Goal: Obtain resource: Download file/media

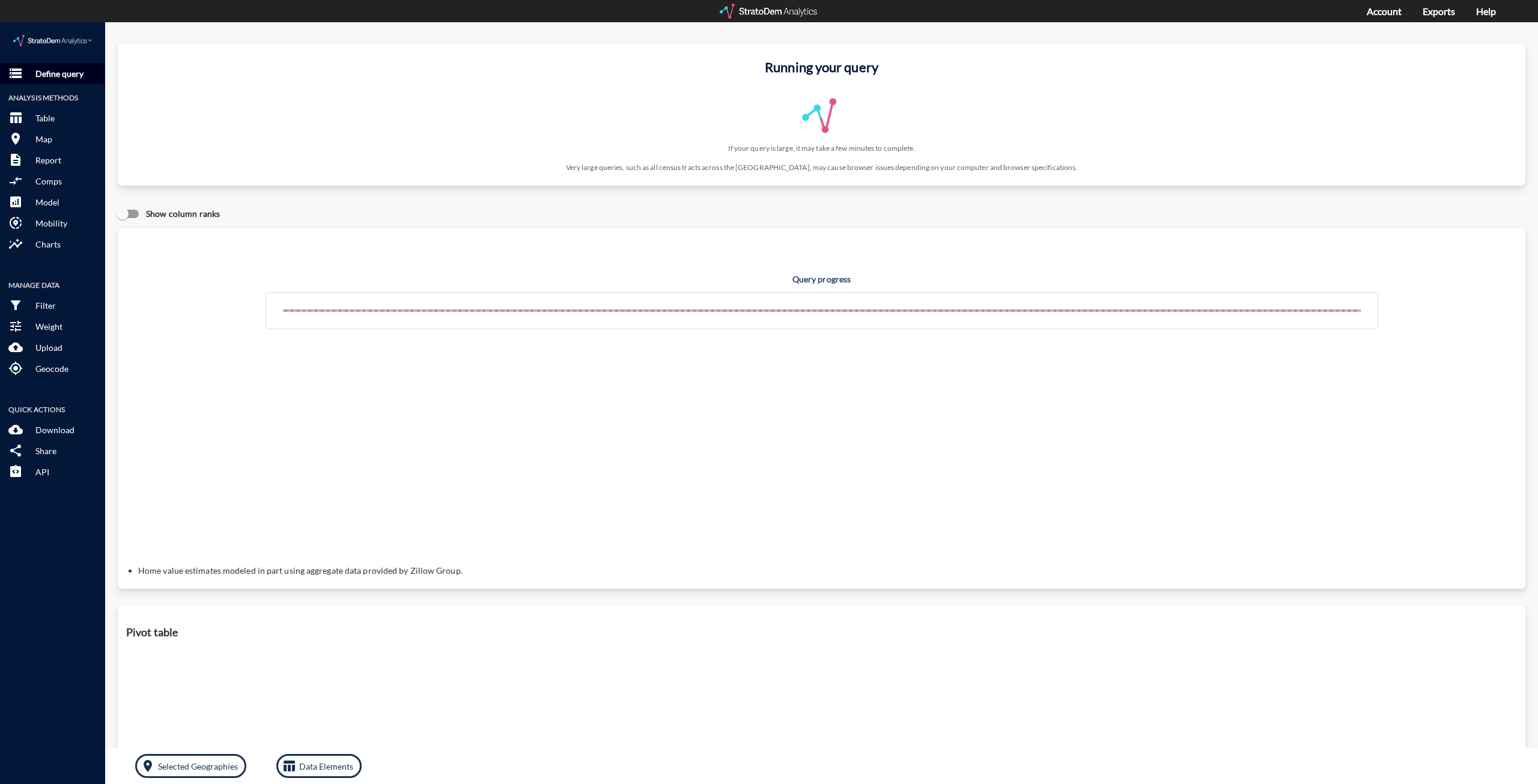
click p "Define query"
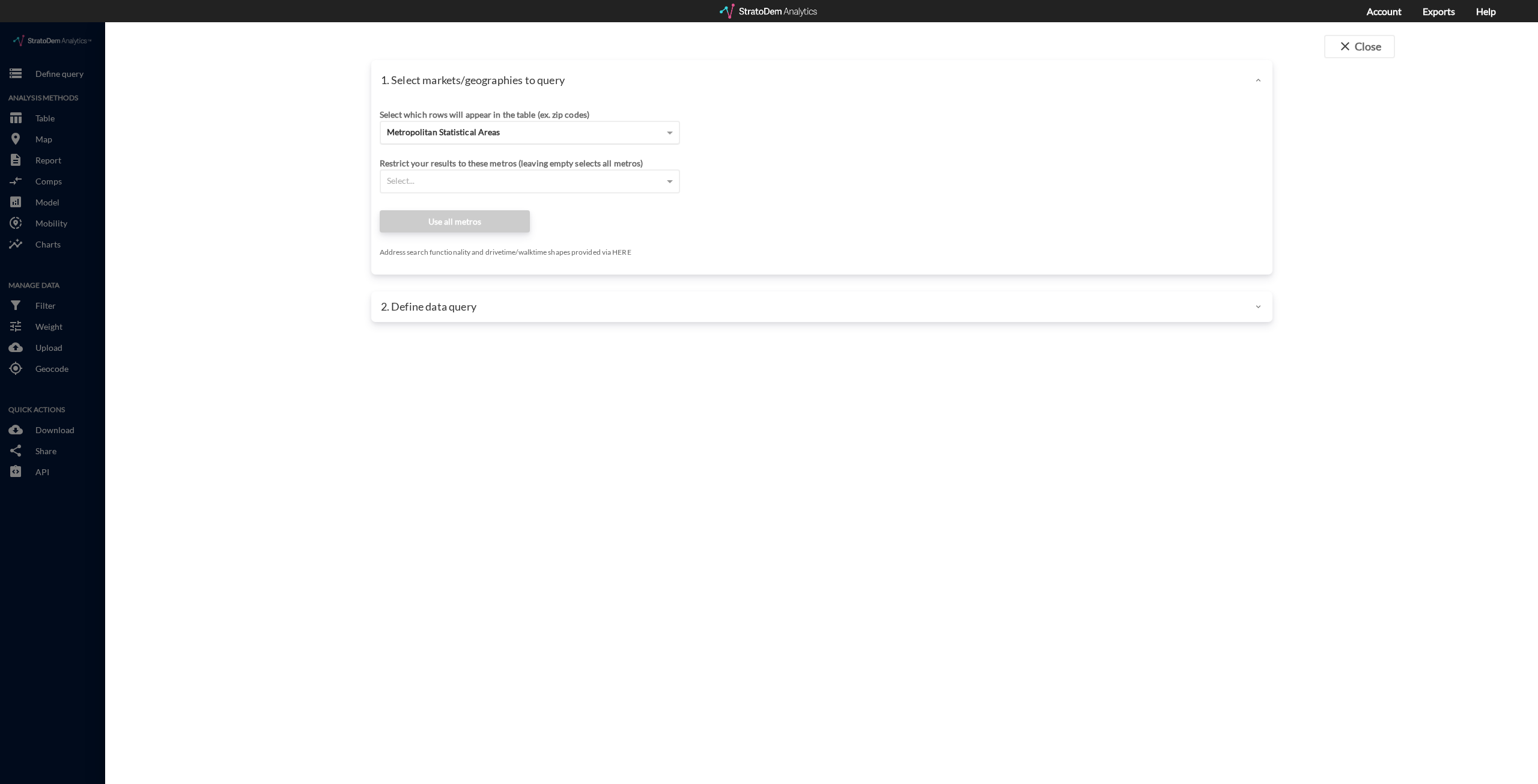
click div "Metropolitan Statistical Areas"
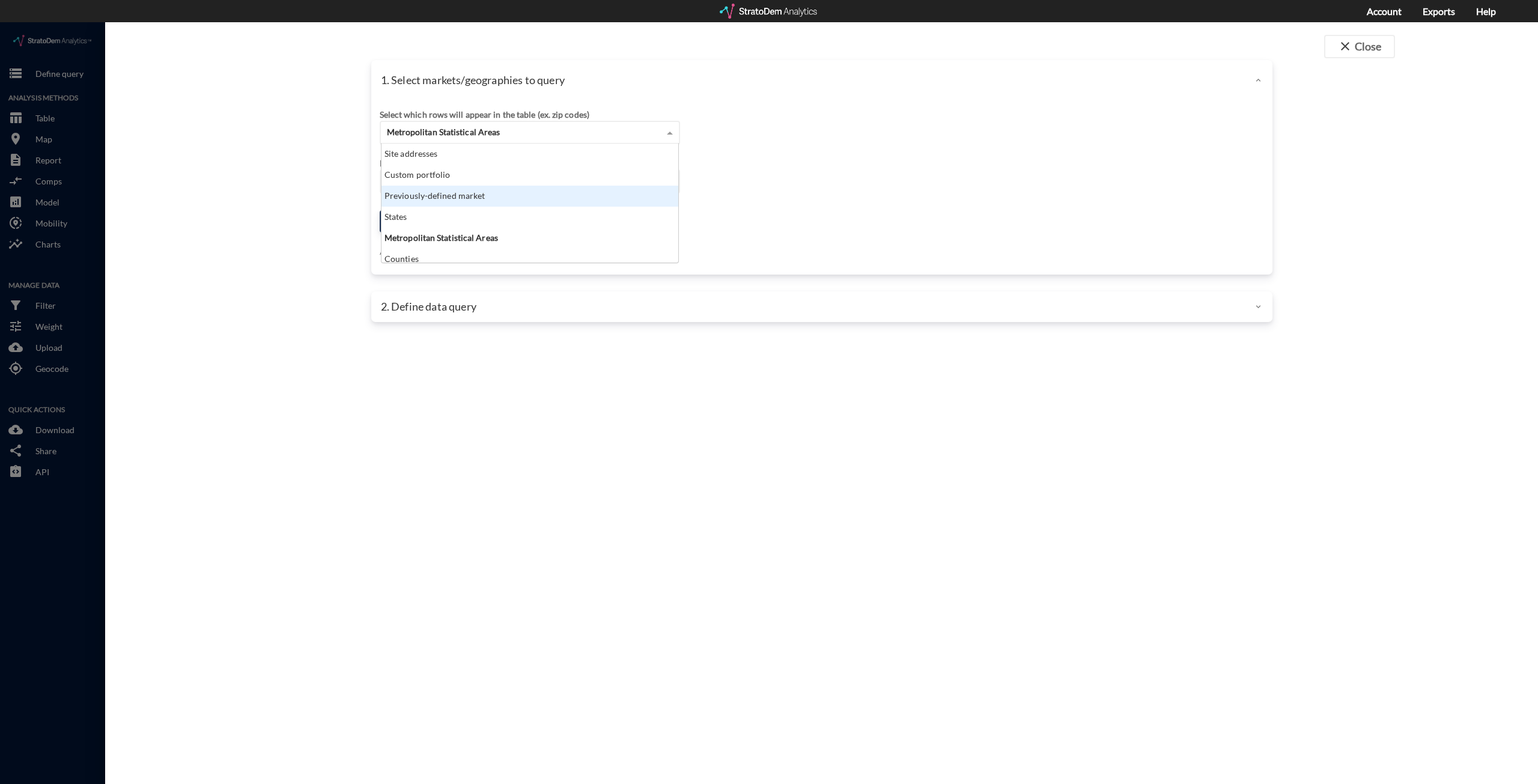
click div "Previously-defined market"
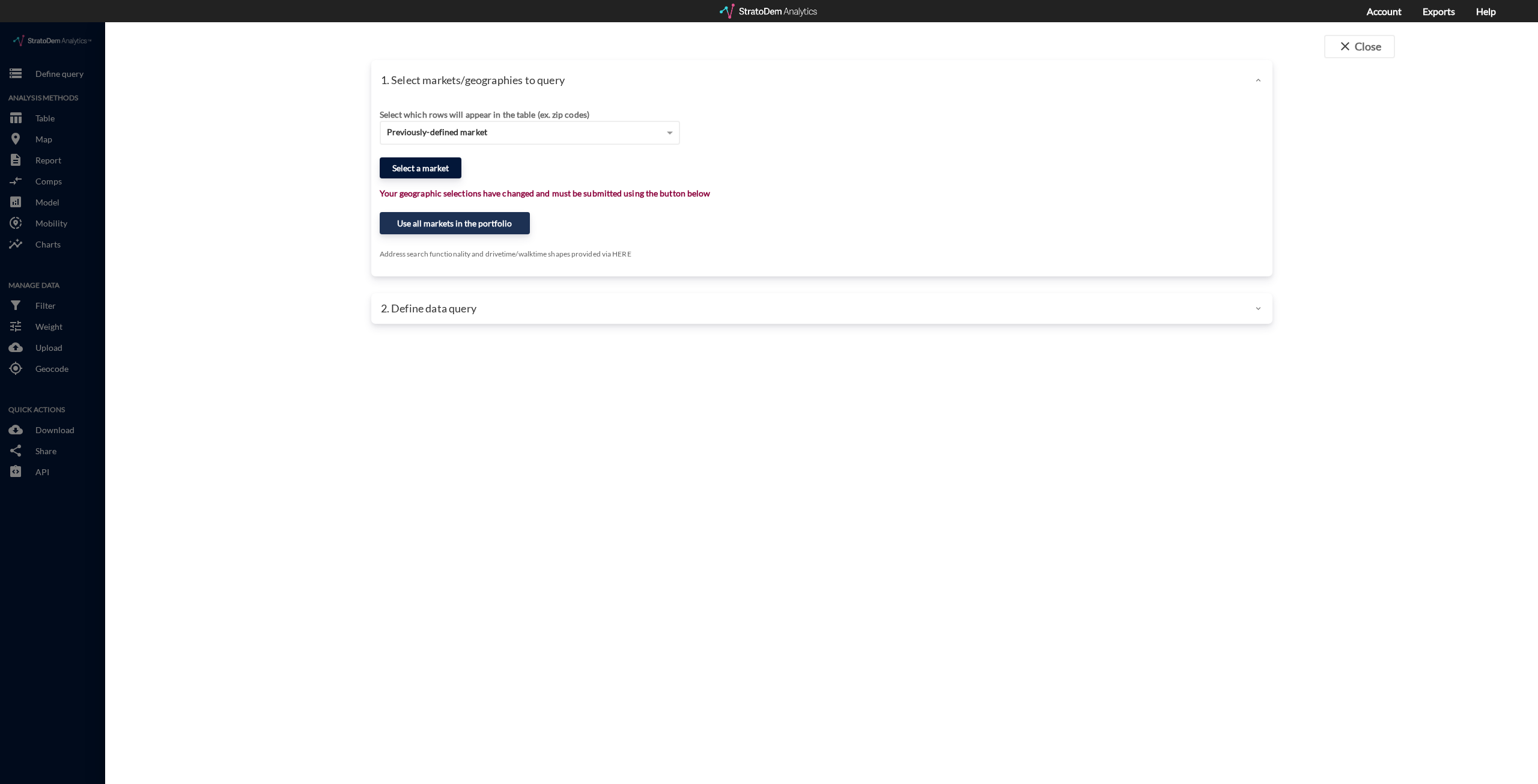
click button "Select a market"
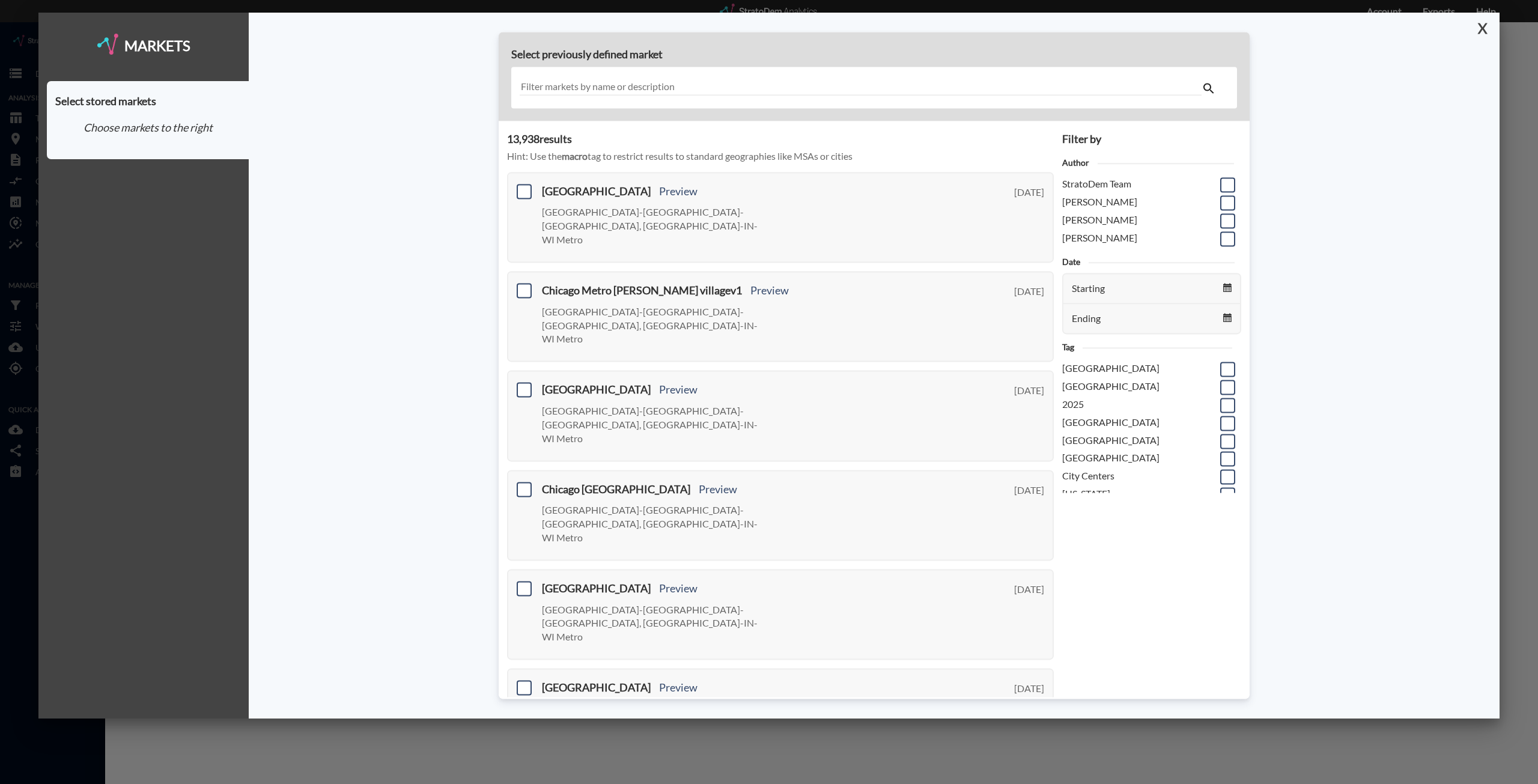
click at [1487, 30] on button "X" at bounding box center [1480, 29] width 21 height 31
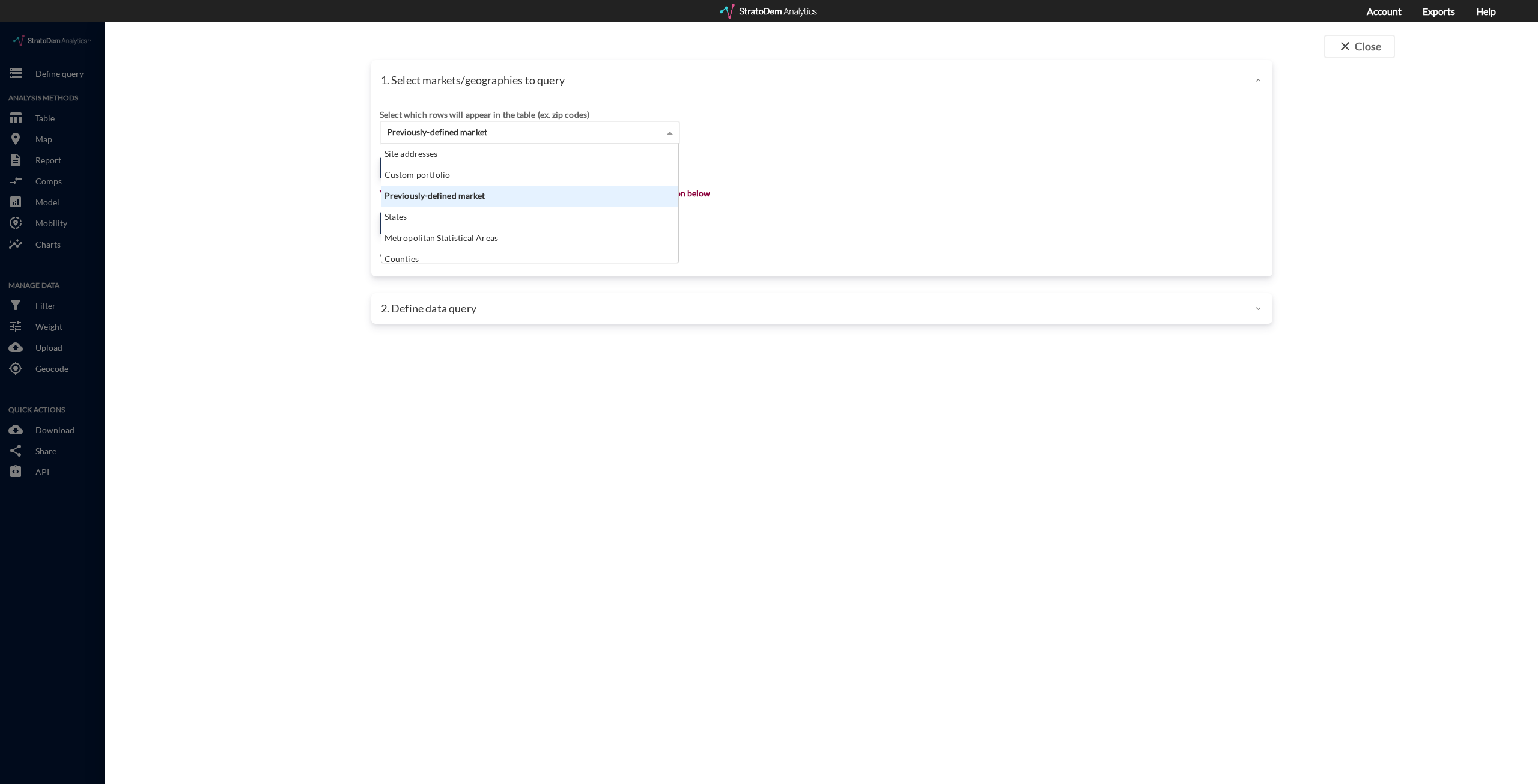
click div "Previously-defined market"
click div "Custom portfolio"
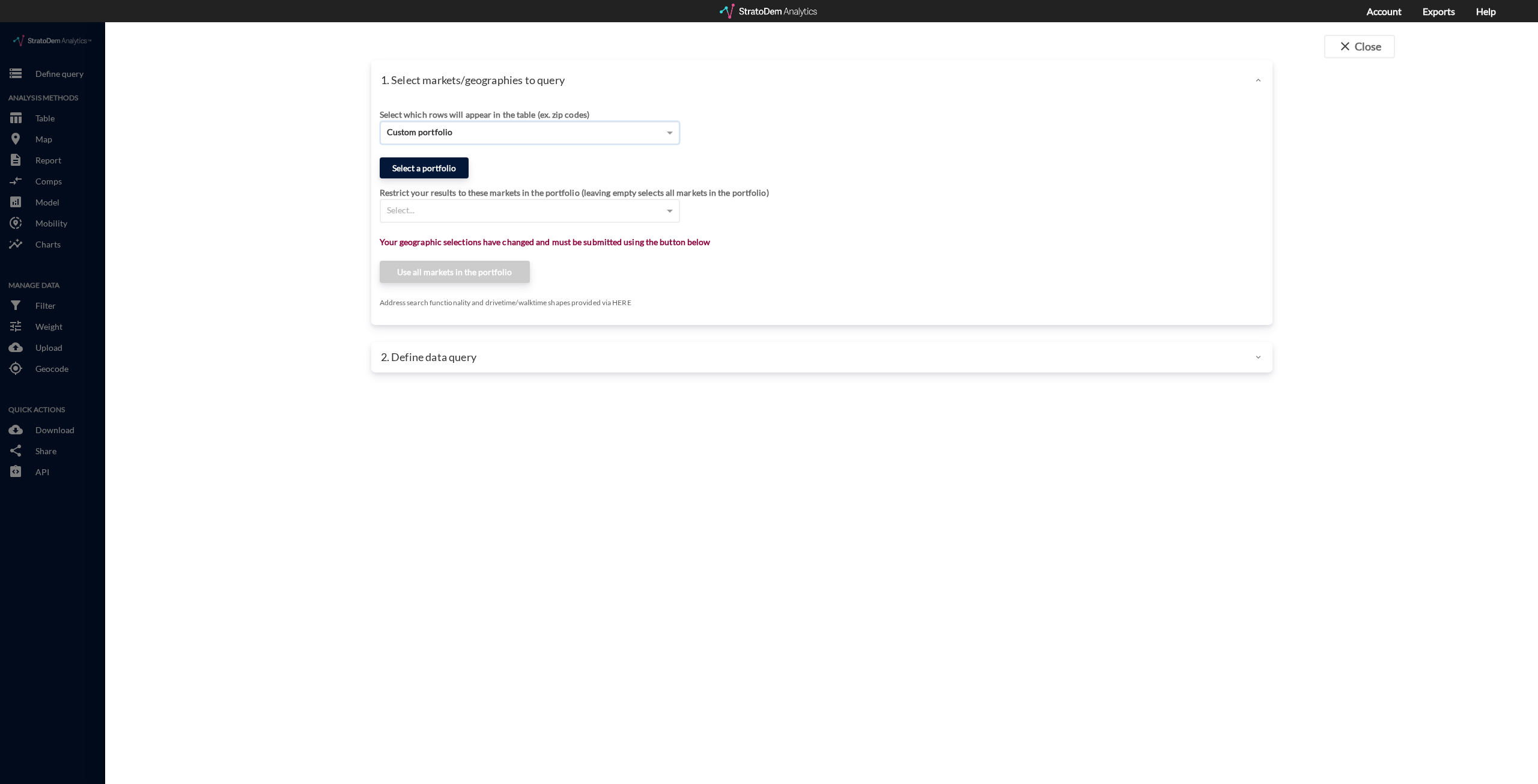
click button "Select a portfolio"
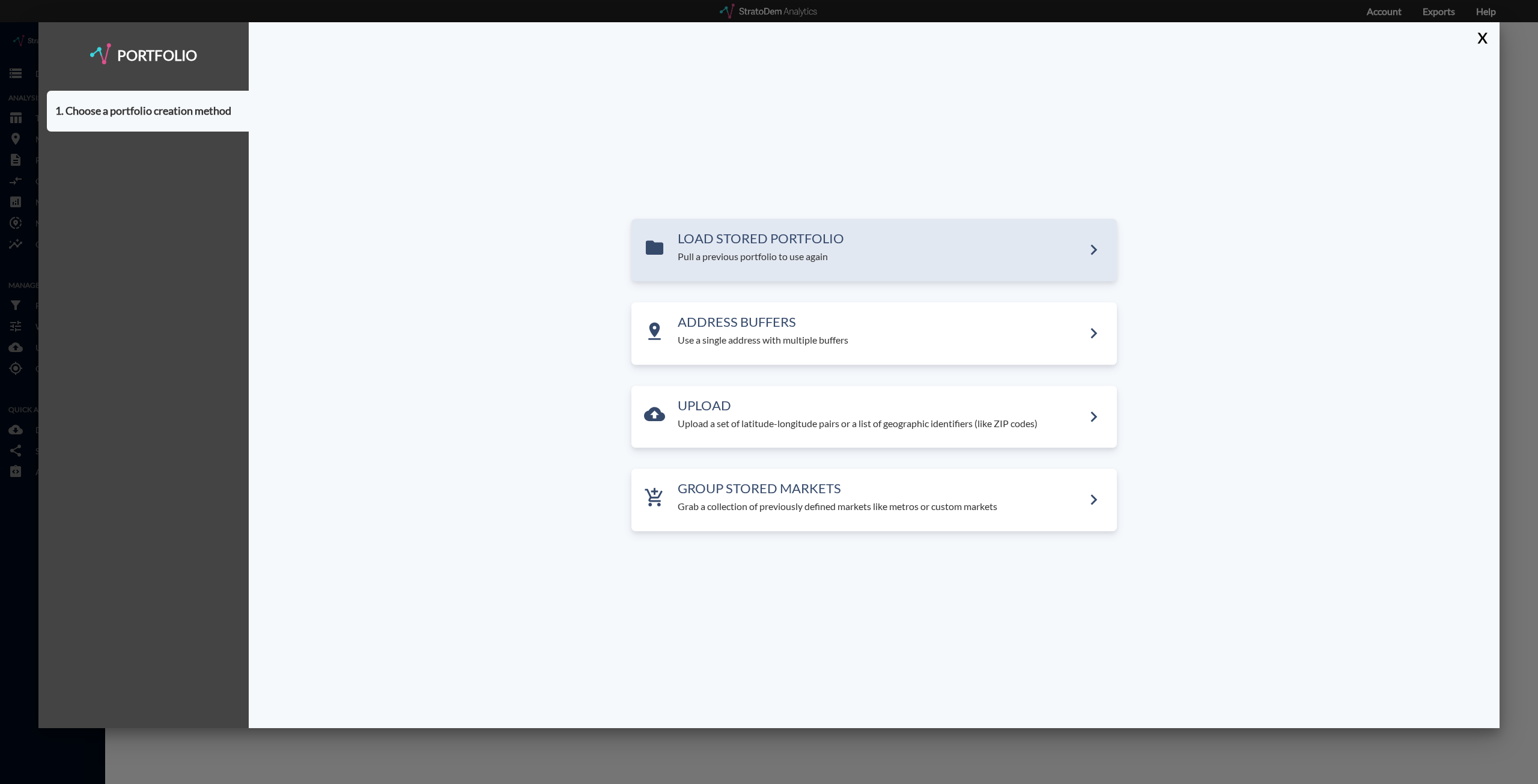
click at [889, 251] on p "Pull a previous portfolio to use again" at bounding box center [880, 257] width 406 height 14
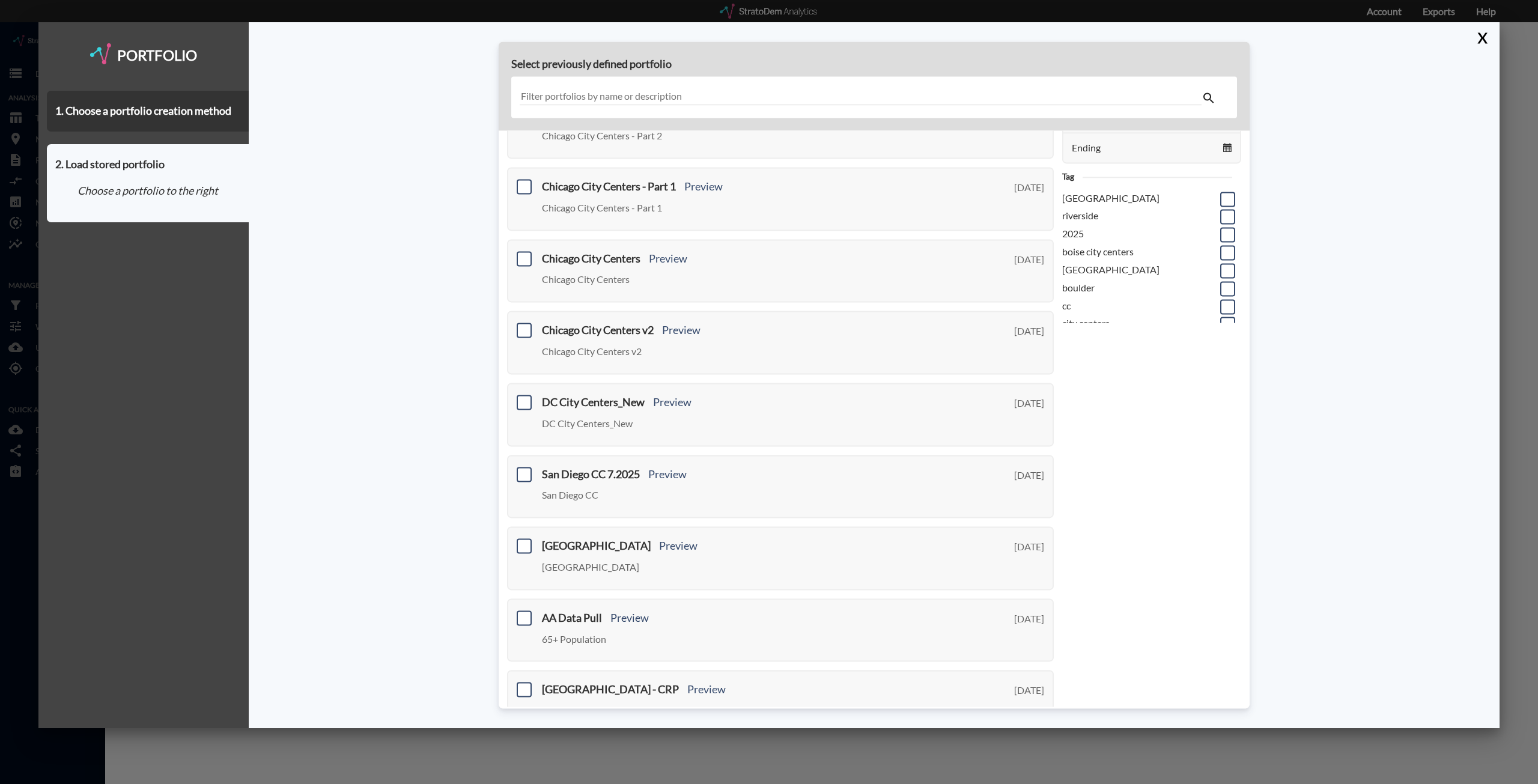
scroll to position [210, 0]
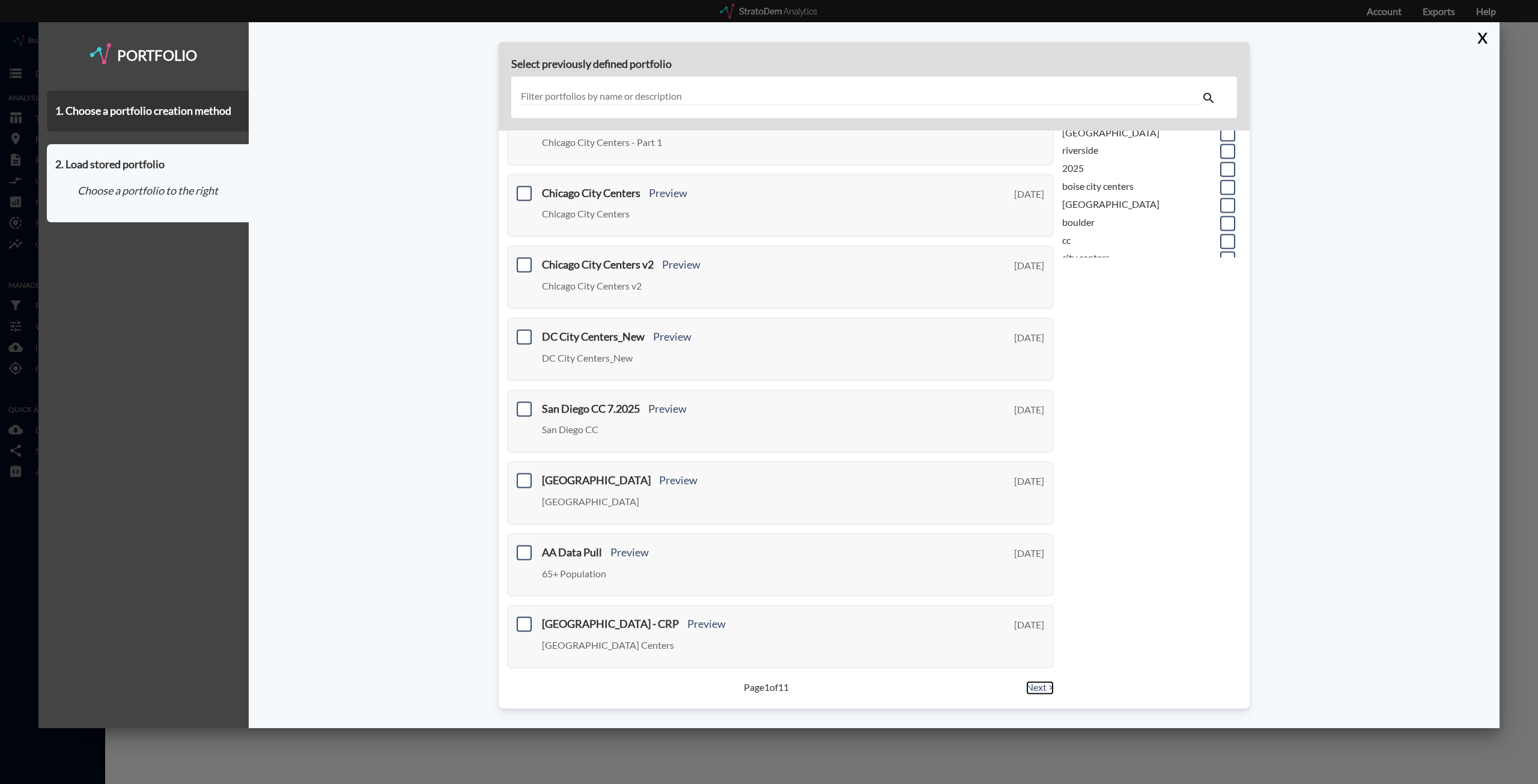
click at [1042, 686] on link "Next >" at bounding box center [1040, 687] width 28 height 14
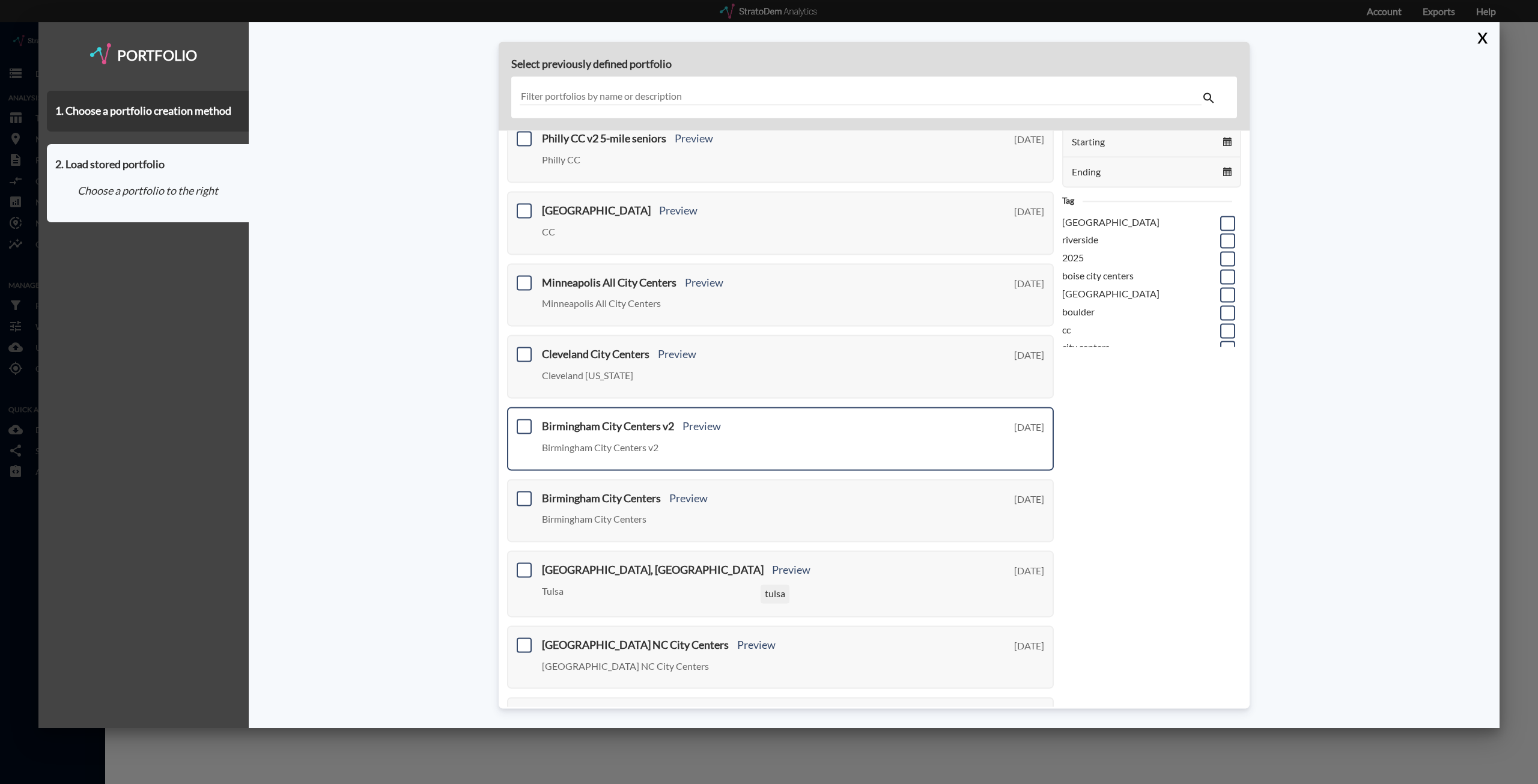
scroll to position [212, 0]
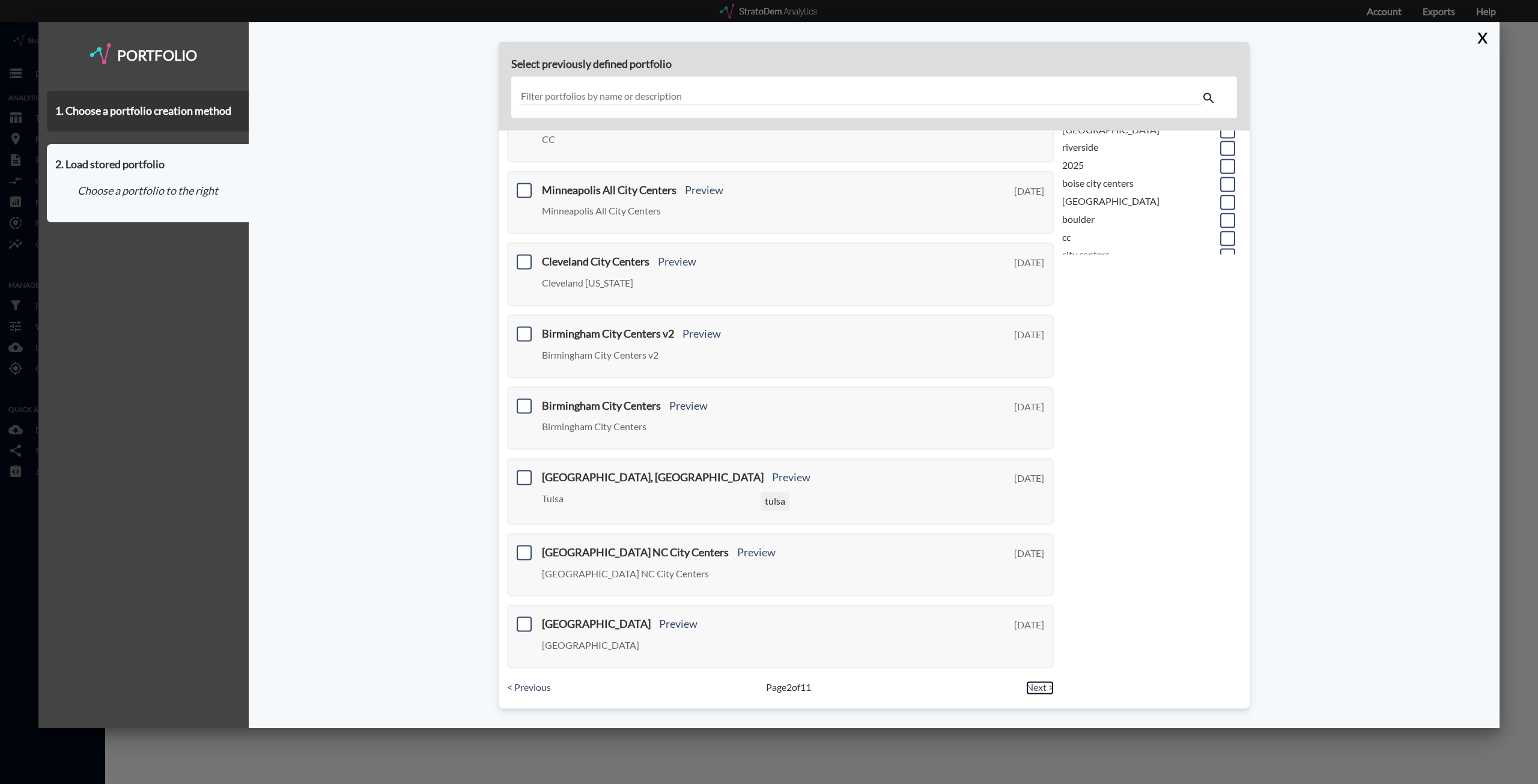
click at [1031, 690] on link "Next >" at bounding box center [1040, 687] width 28 height 14
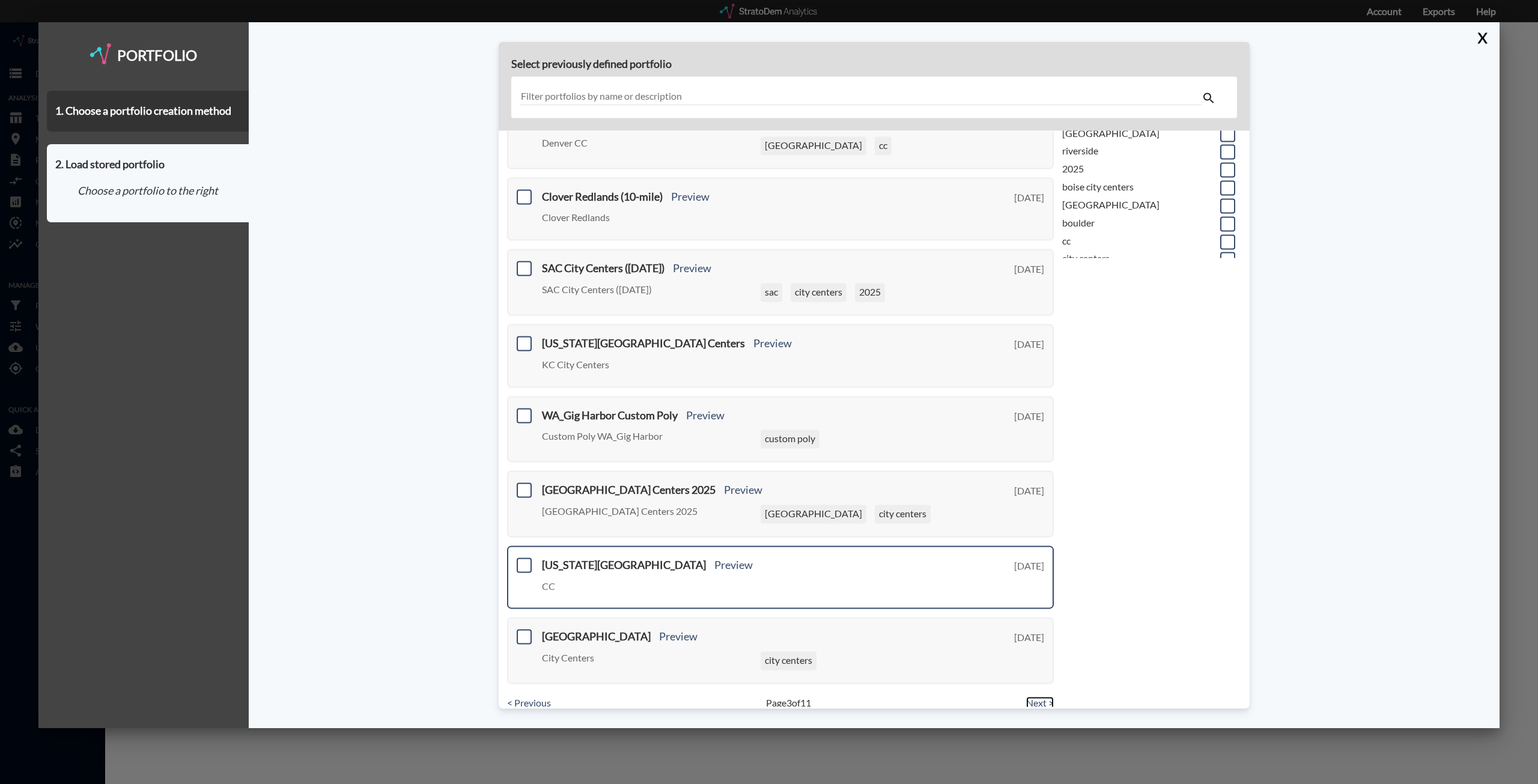
scroll to position [224, 0]
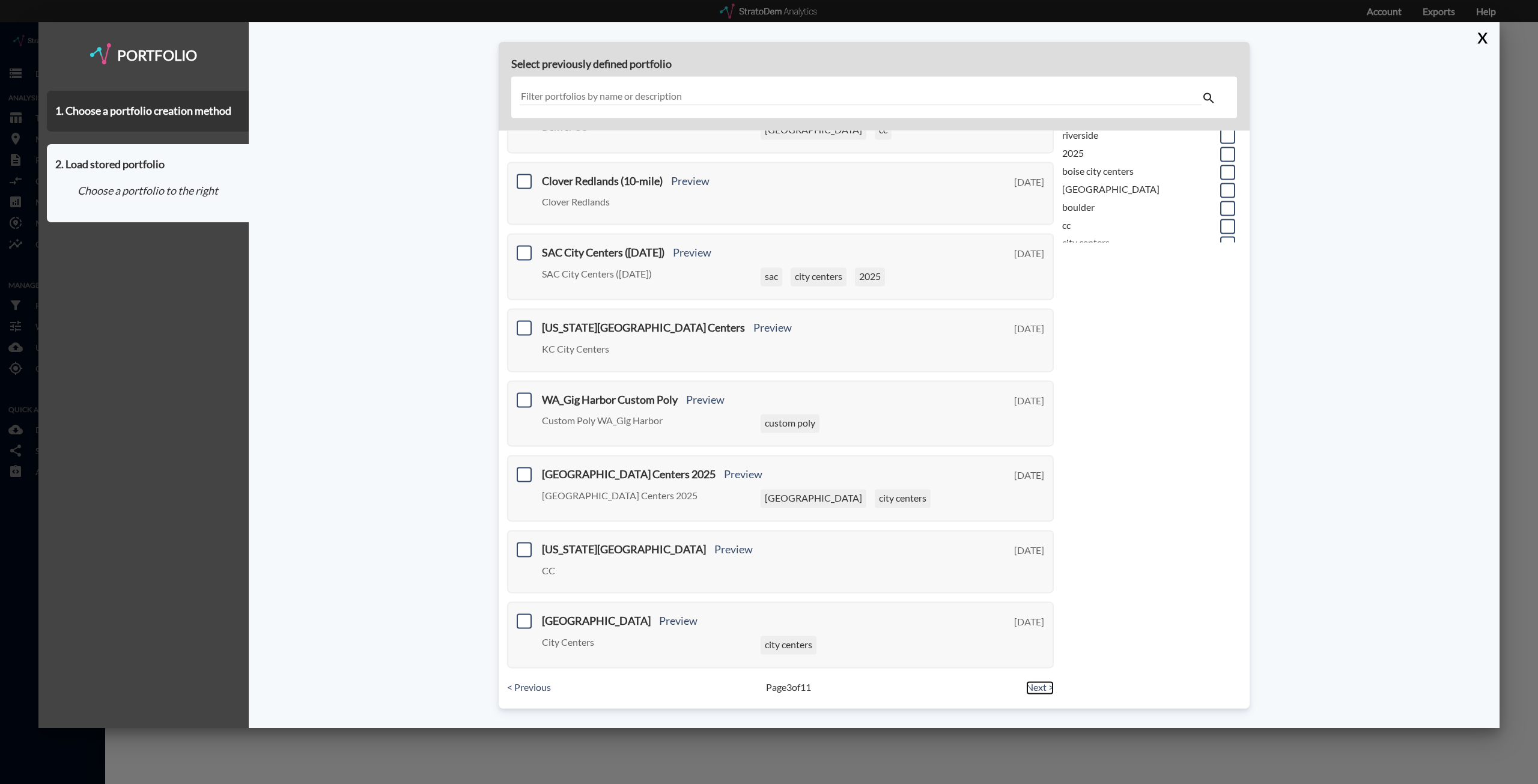
click at [1029, 687] on link "Next >" at bounding box center [1040, 687] width 28 height 14
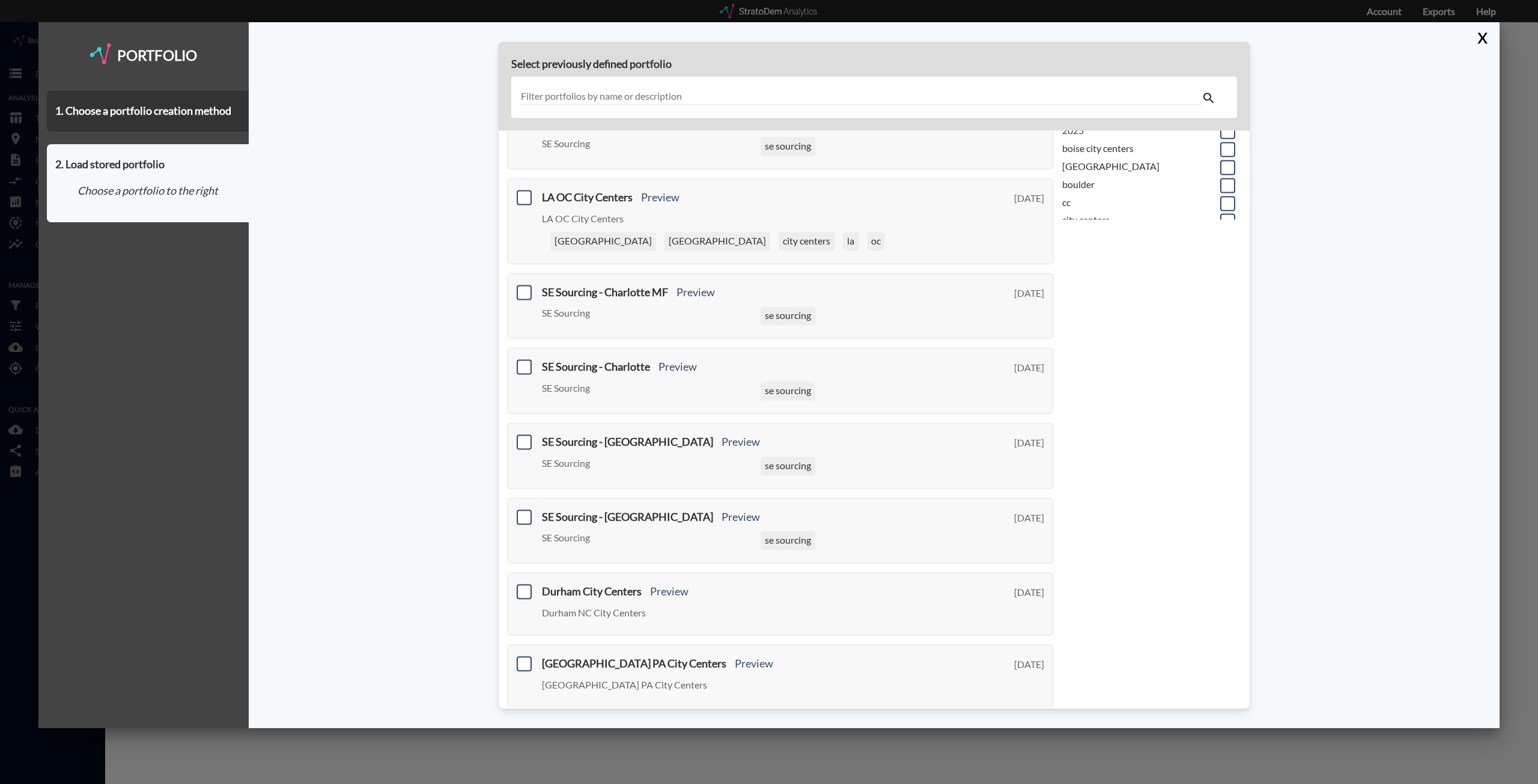
click at [1031, 694] on div "106 result s [US_STATE][GEOGRAPHIC_DATA] - [GEOGRAPHIC_DATA] - [GEOGRAPHIC_DATA…" at bounding box center [780, 314] width 563 height 863
click at [1035, 720] on link "Next >" at bounding box center [1040, 727] width 28 height 14
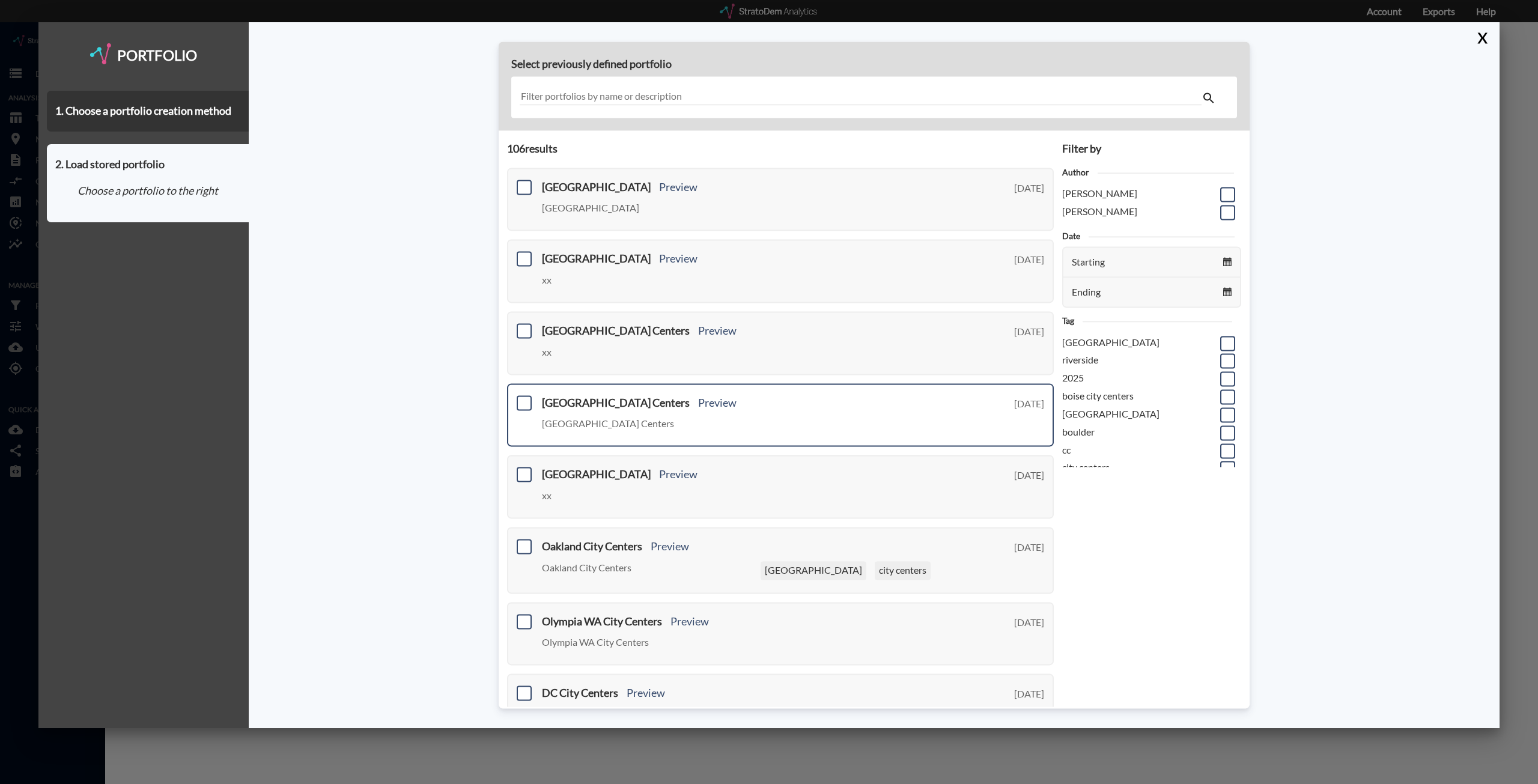
scroll to position [218, 0]
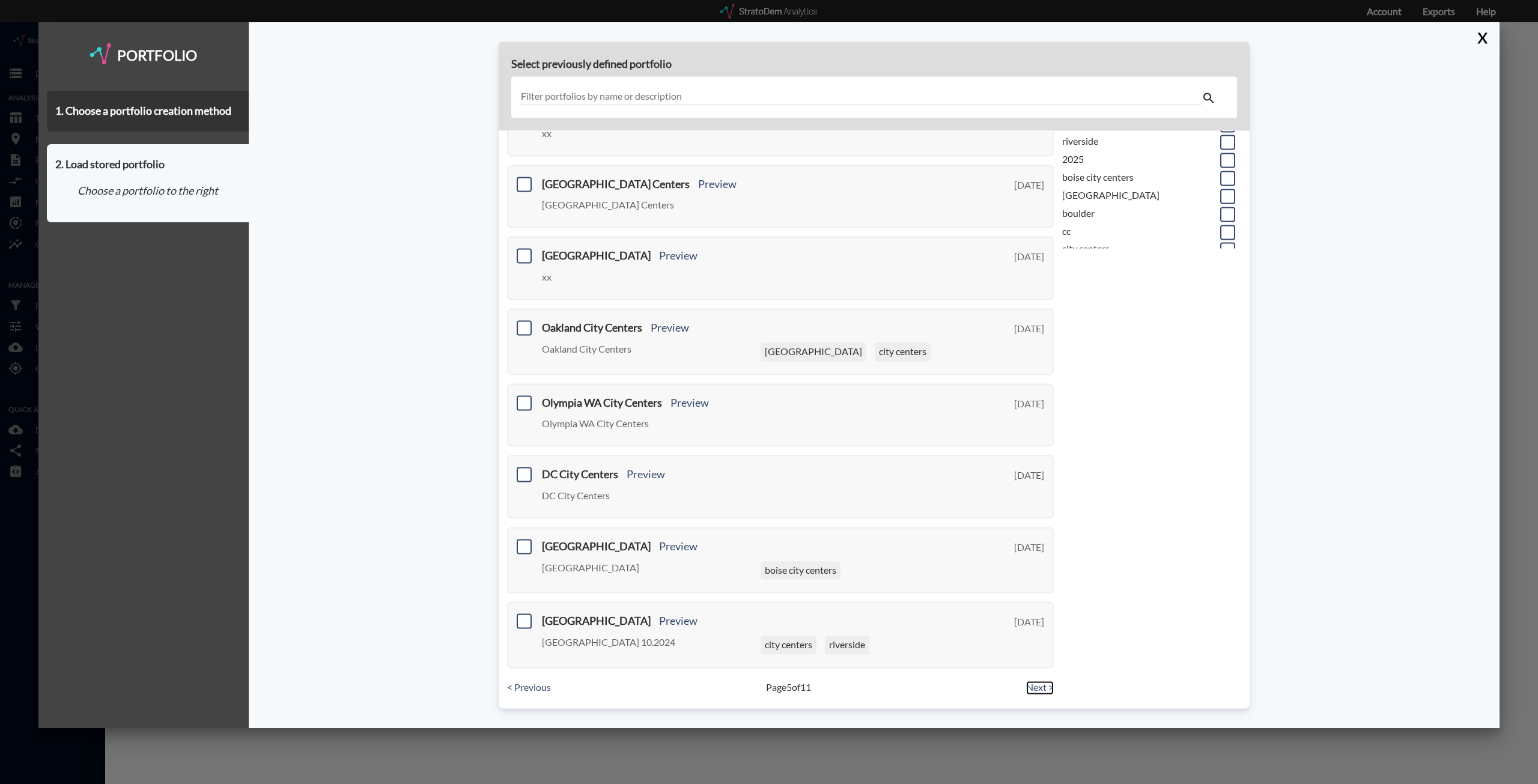
click at [1026, 684] on link "Next >" at bounding box center [1040, 687] width 28 height 14
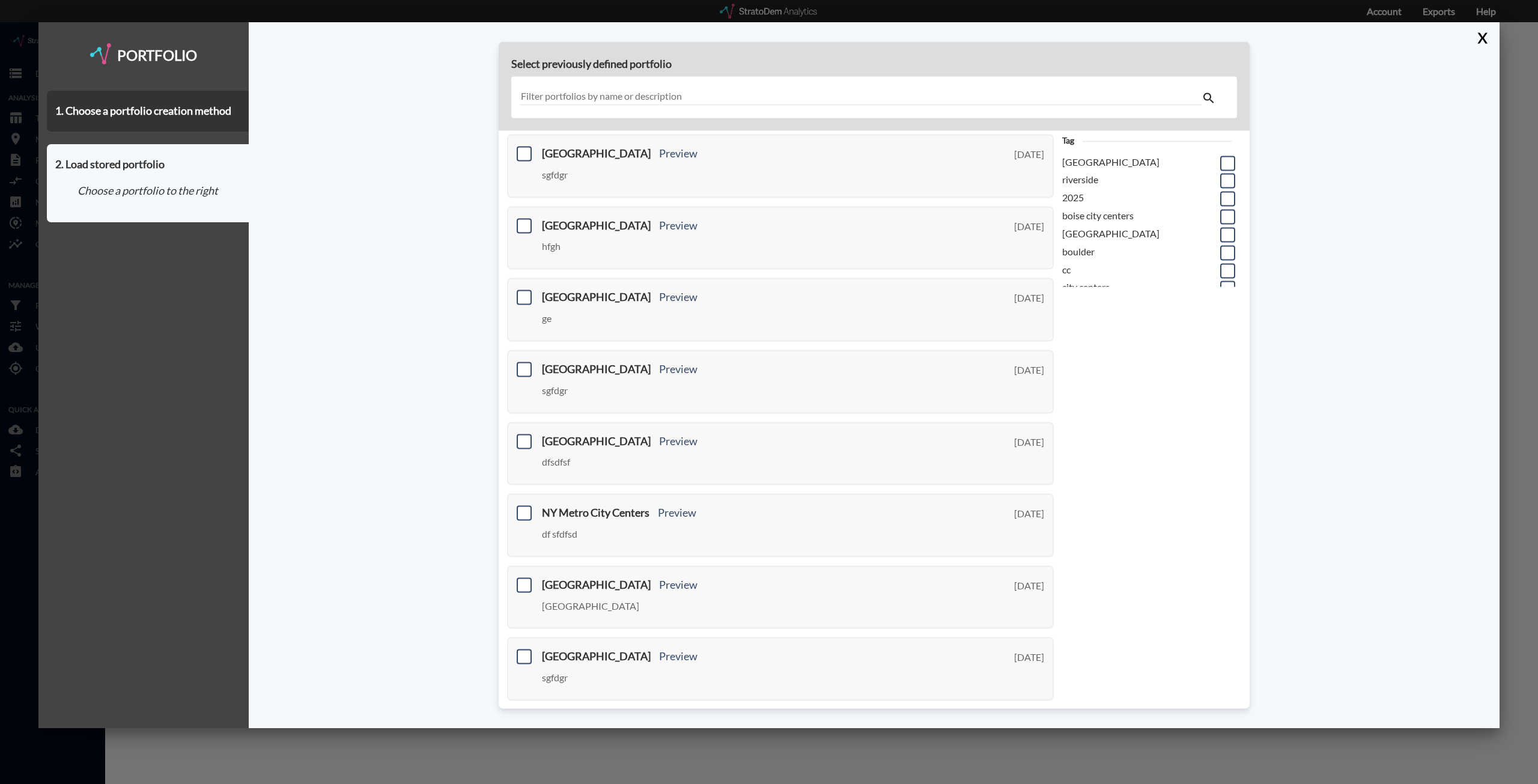
scroll to position [212, 0]
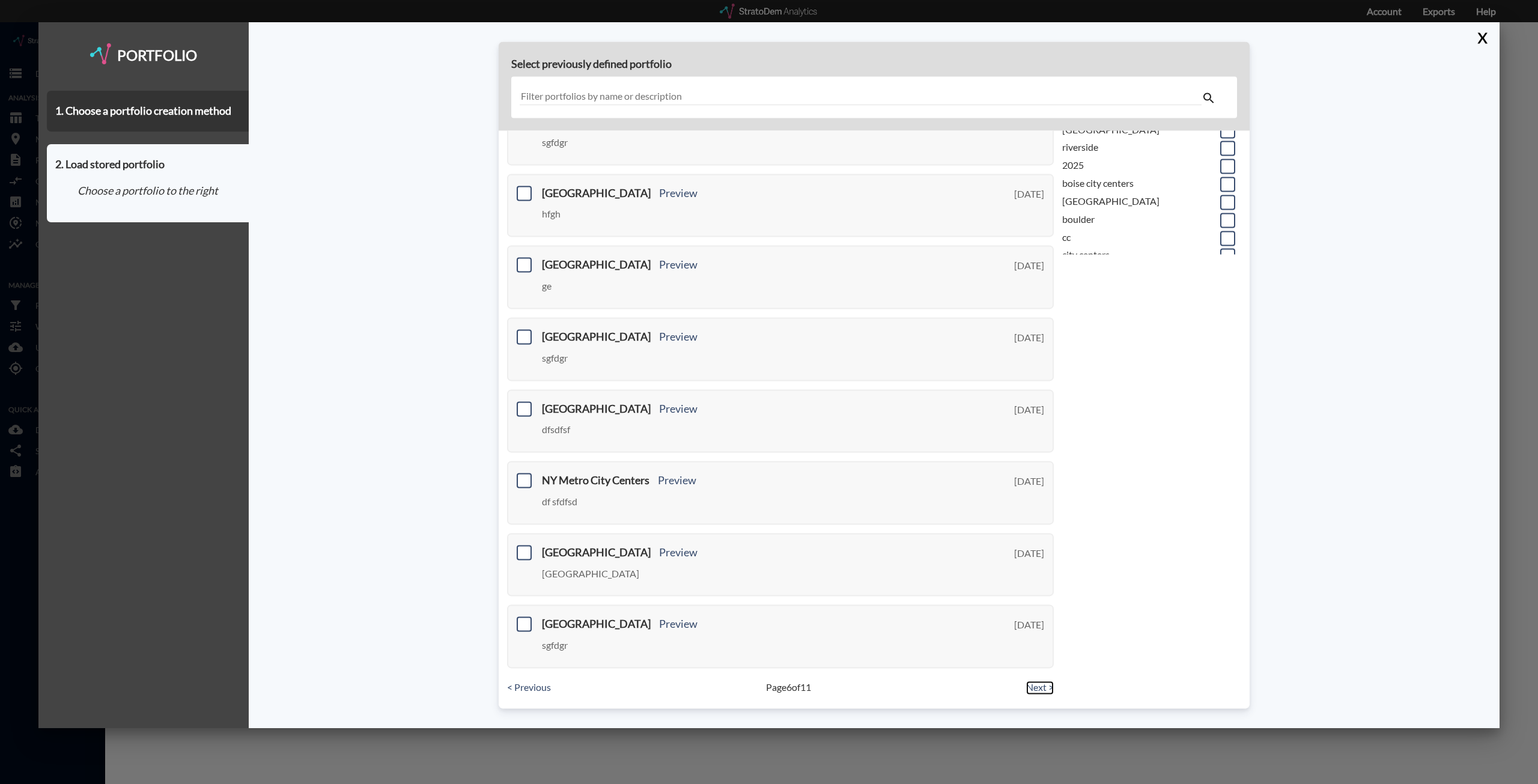
click at [1029, 685] on link "Next >" at bounding box center [1040, 687] width 28 height 14
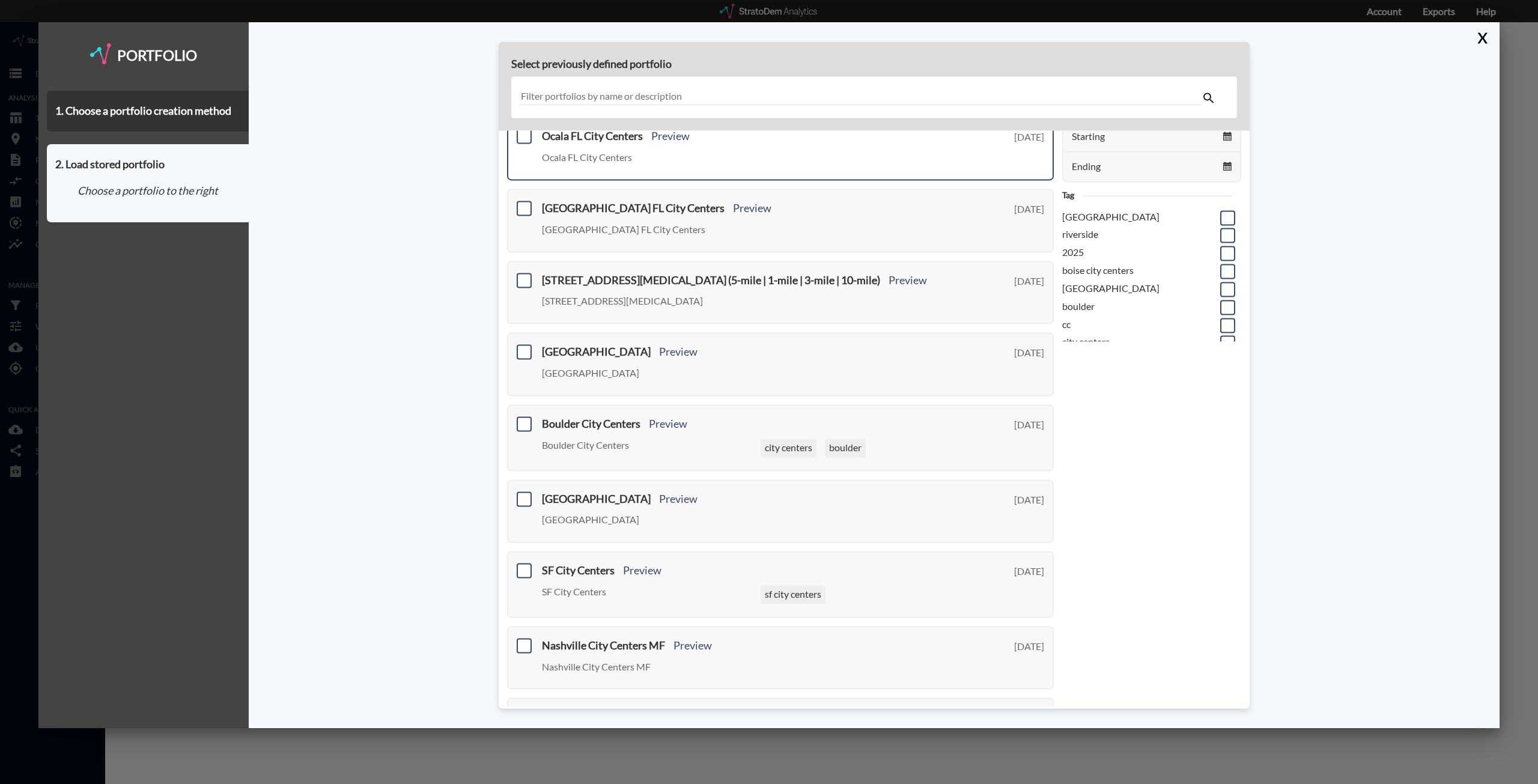
scroll to position [0, 0]
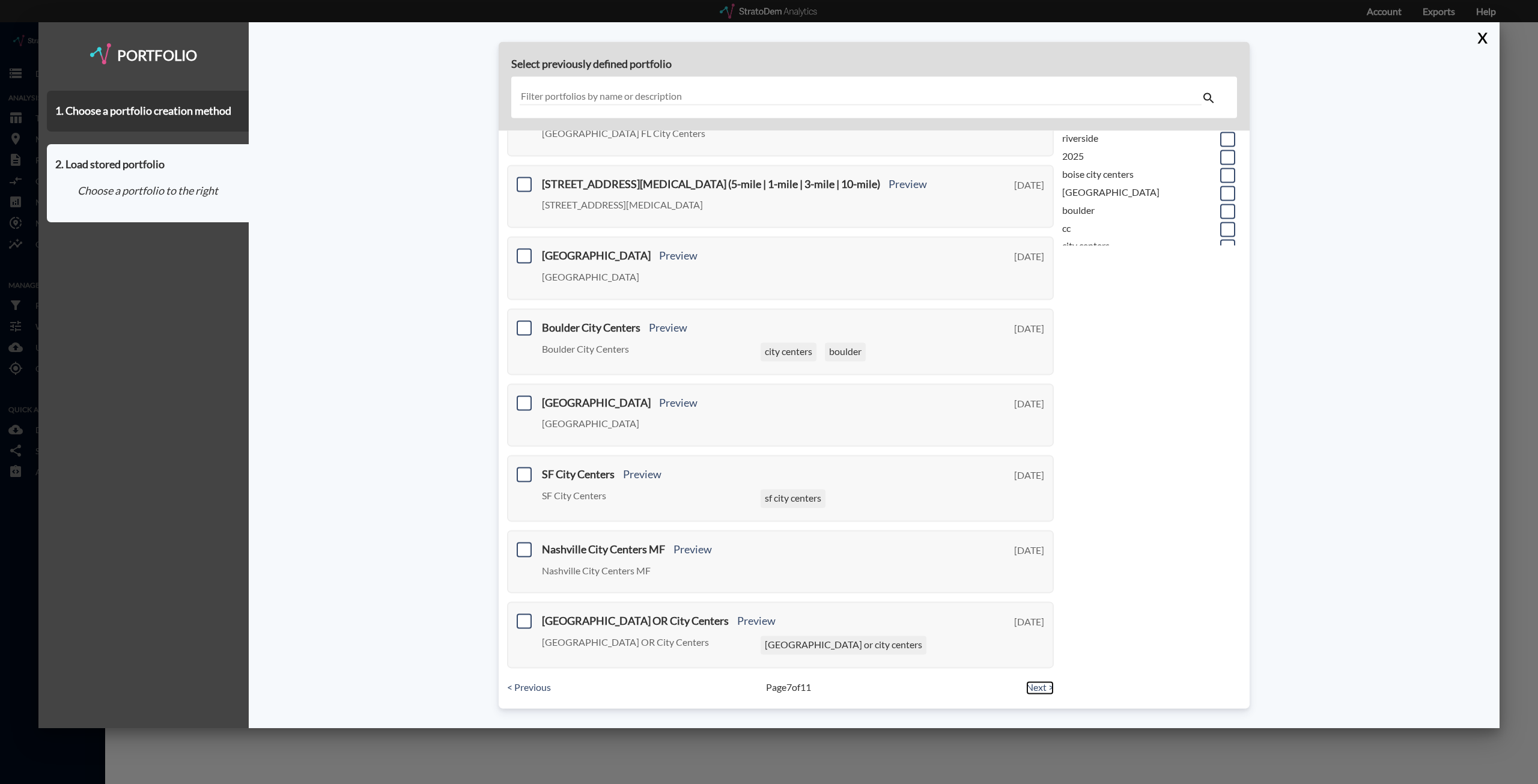
click at [1036, 691] on link "Next >" at bounding box center [1040, 687] width 28 height 14
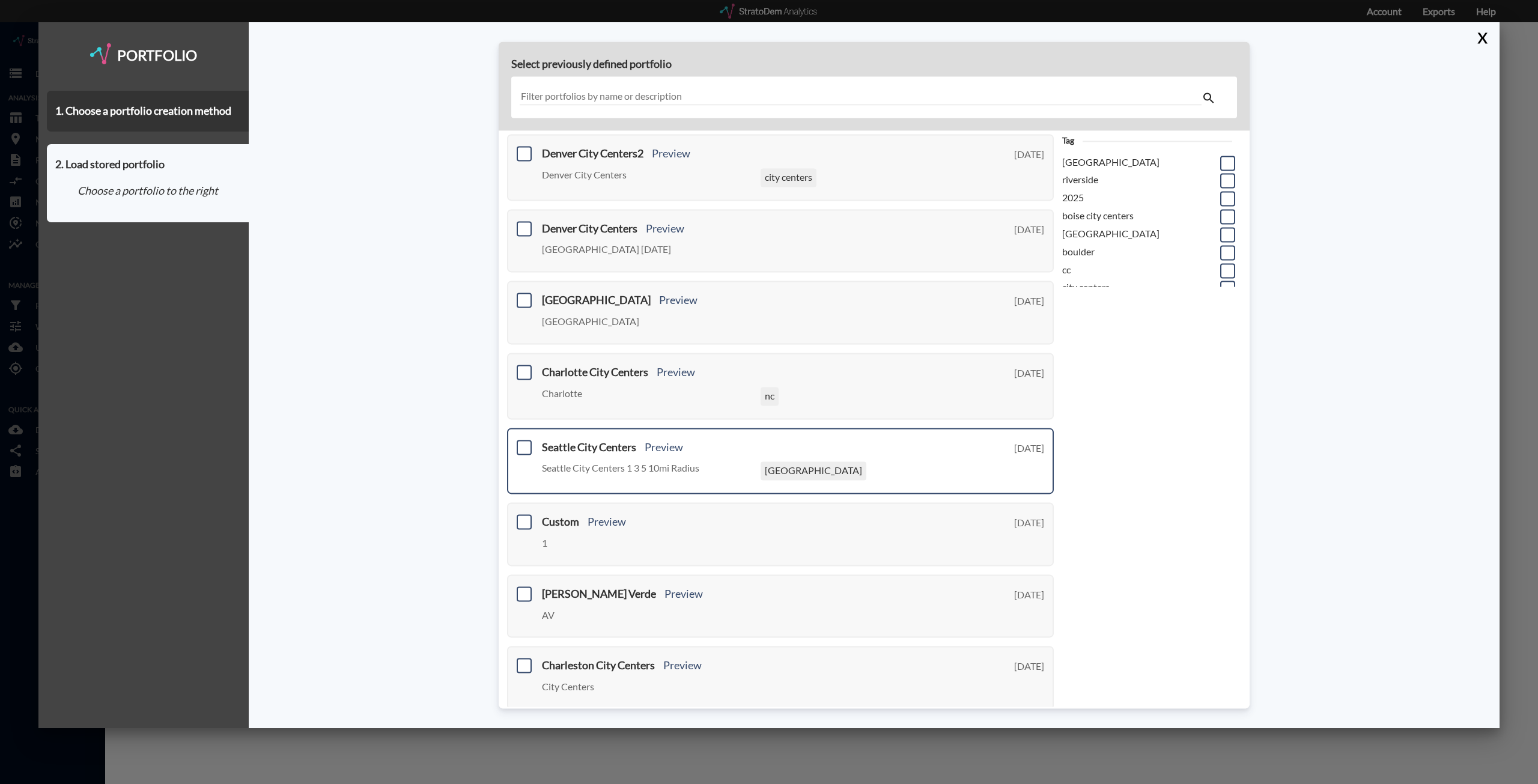
click at [866, 448] on h3 "Seattle City Centers [GEOGRAPHIC_DATA]" at bounding box center [748, 447] width 412 height 12
click at [520, 453] on span at bounding box center [523, 446] width 15 height 15
click at [522, 442] on input "checkbox" at bounding box center [522, 442] width 0 height 0
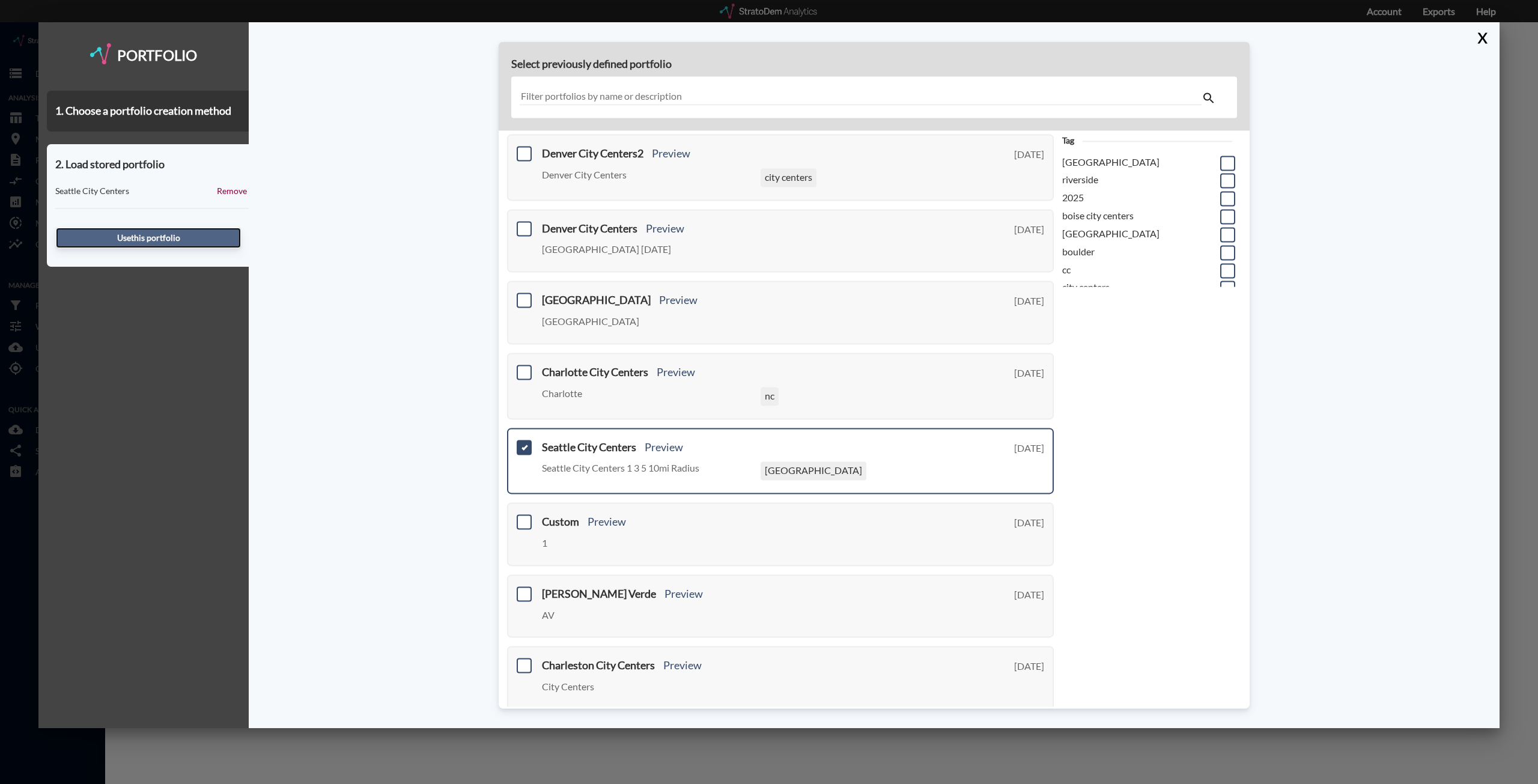
click at [150, 233] on button "Use this portfolio" at bounding box center [148, 238] width 185 height 21
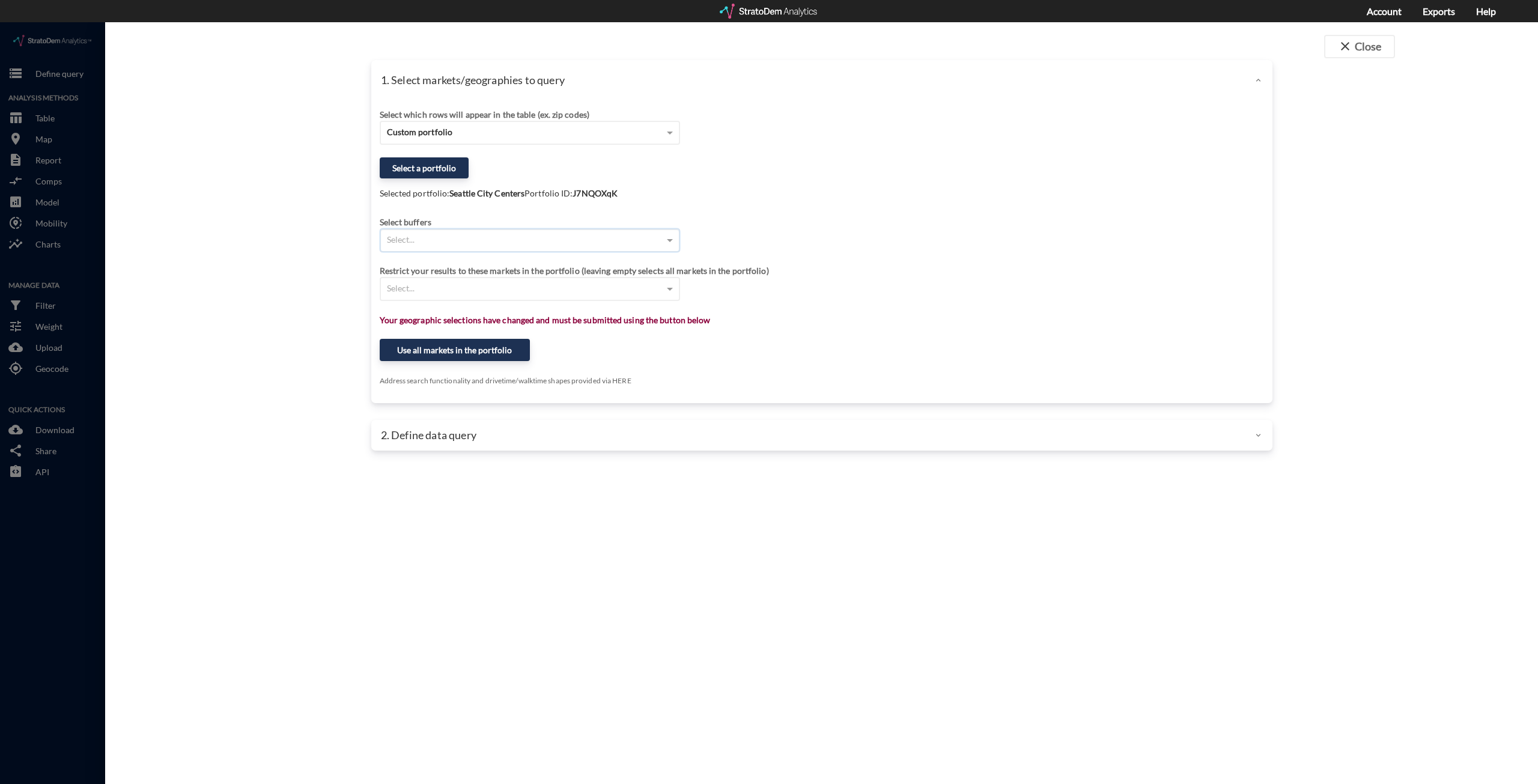
click div "Select..."
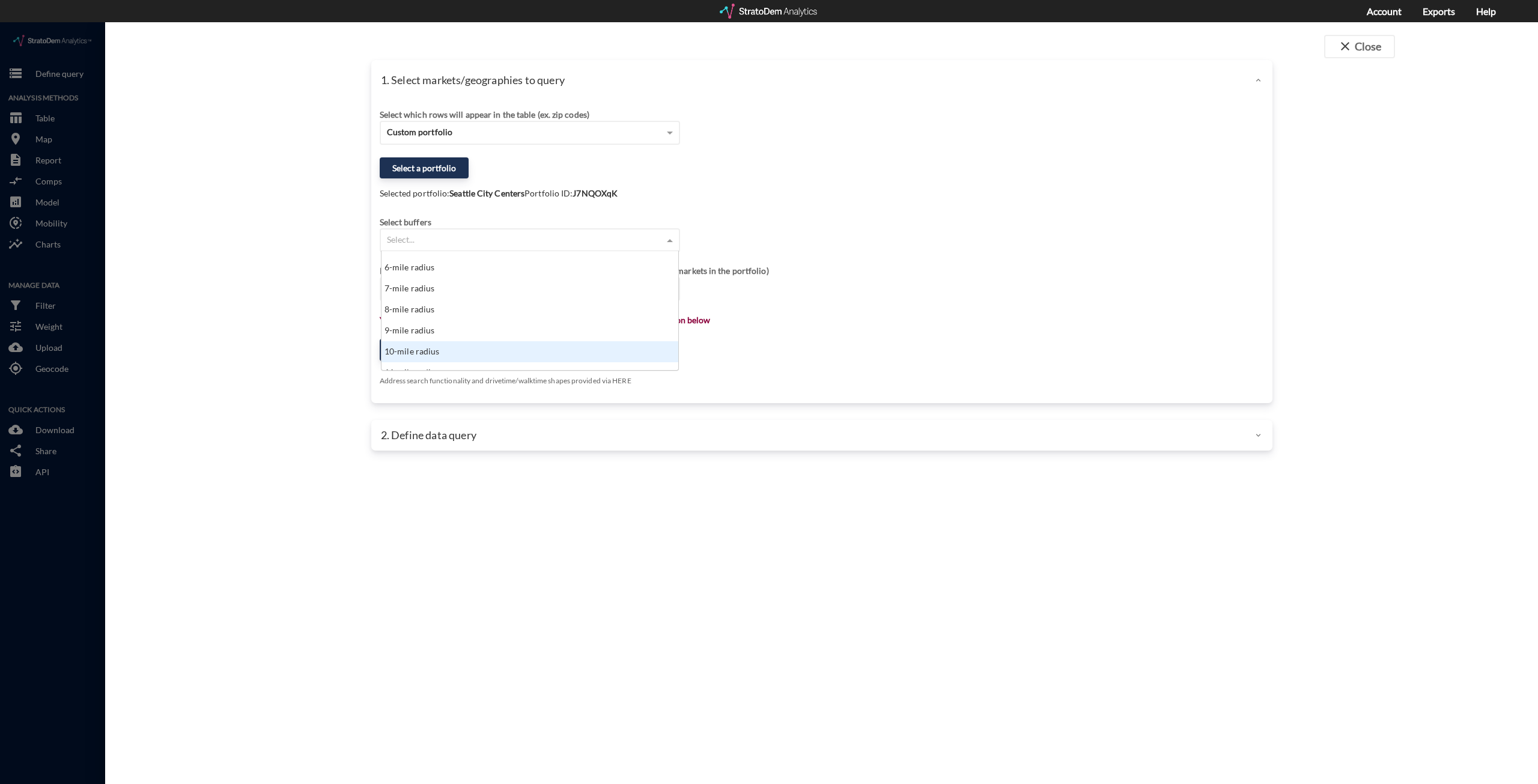
click div "10-mile radius"
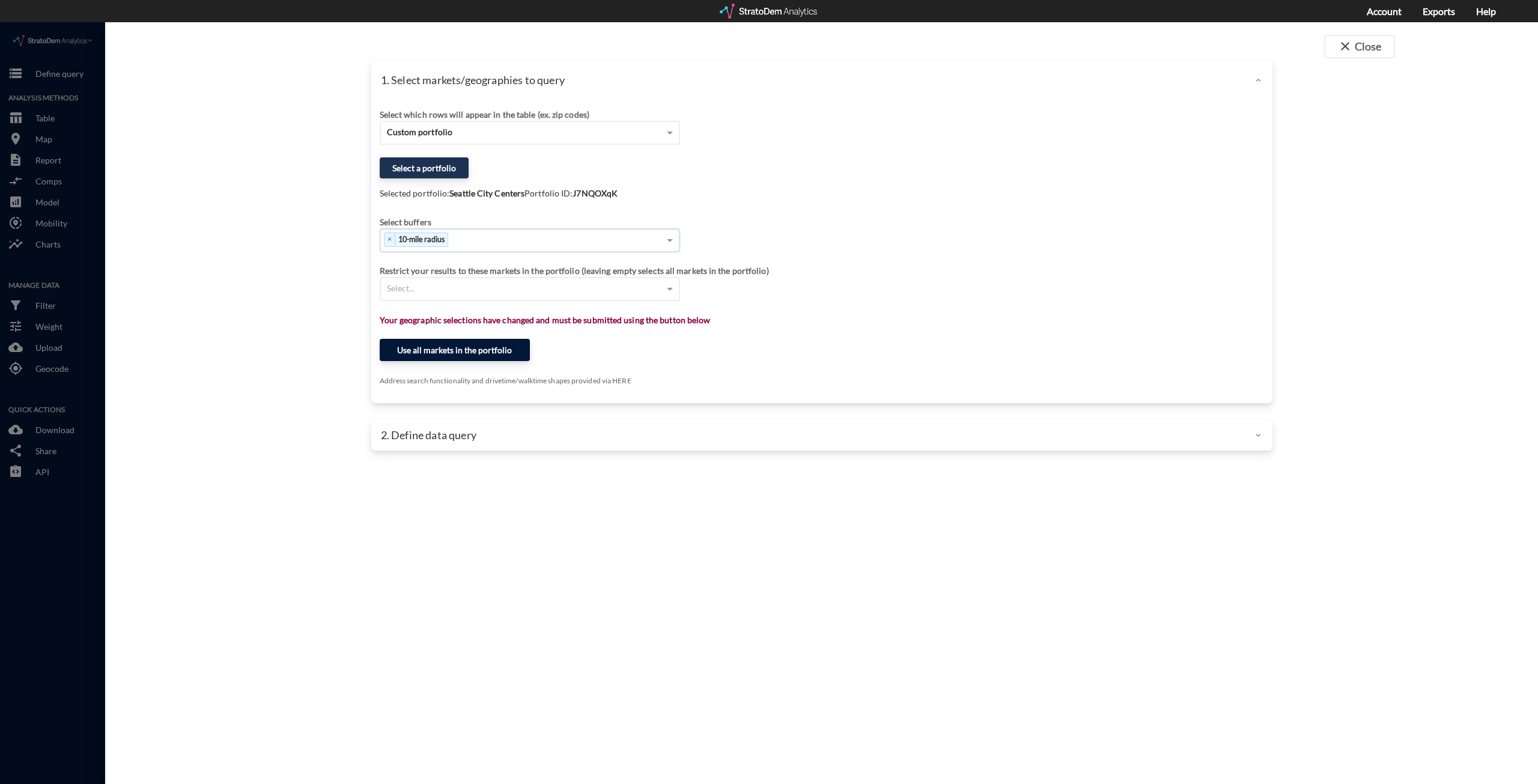
click button "Use all markets in the portfolio"
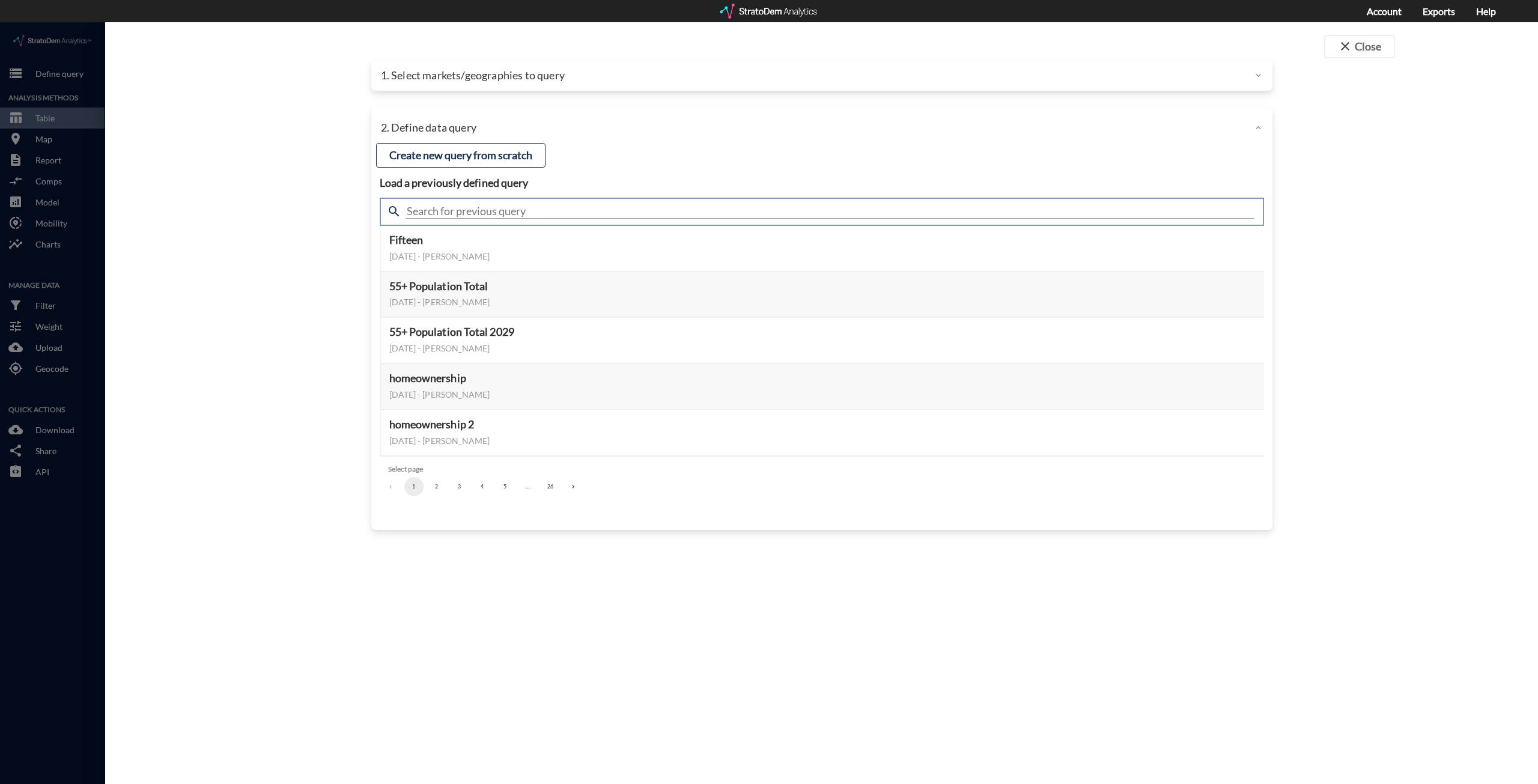
click input "text"
type input "Housin"
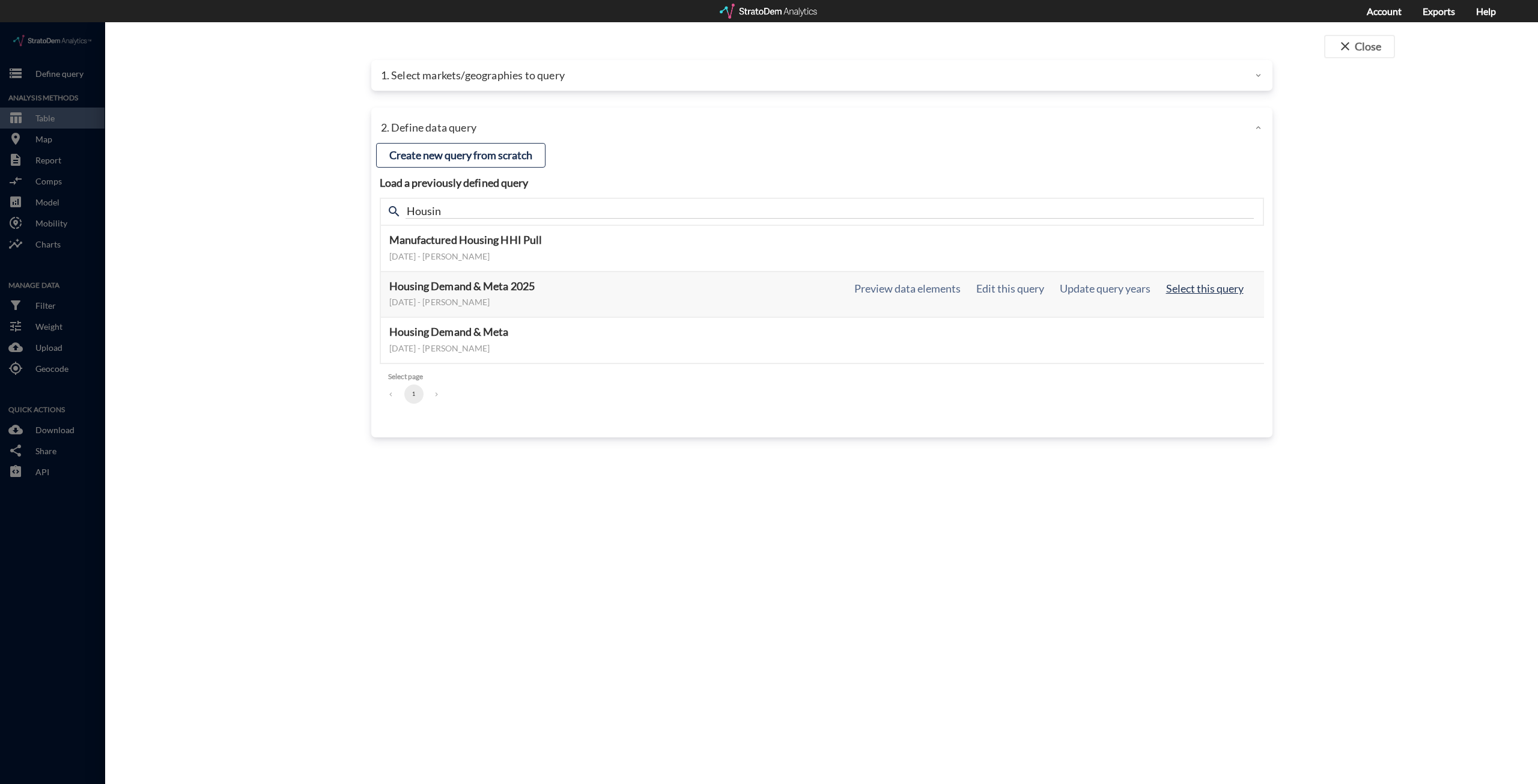
click button "Select this query"
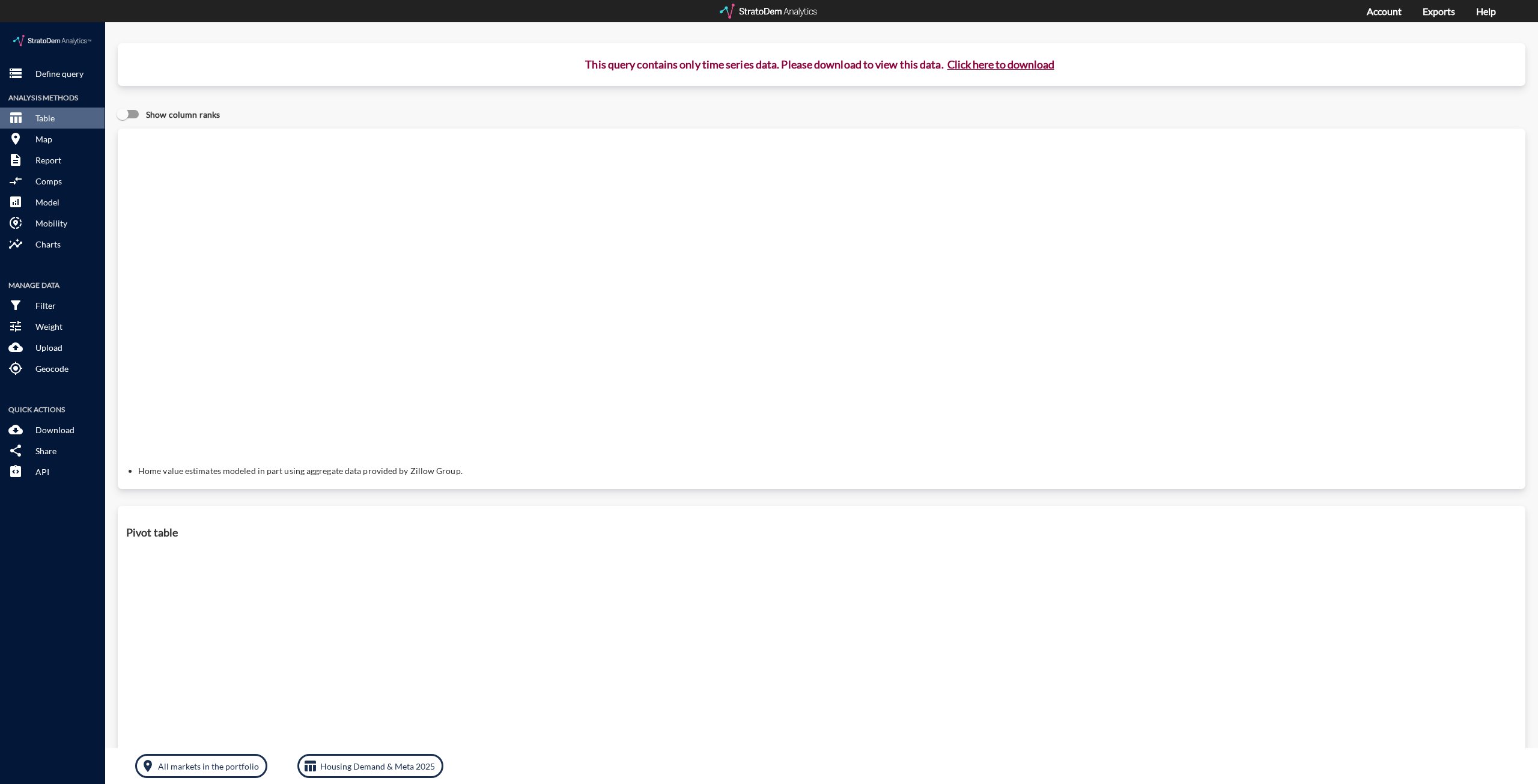
click button "Click here to download"
click link "Exports manager"
